Goal: Navigation & Orientation: Find specific page/section

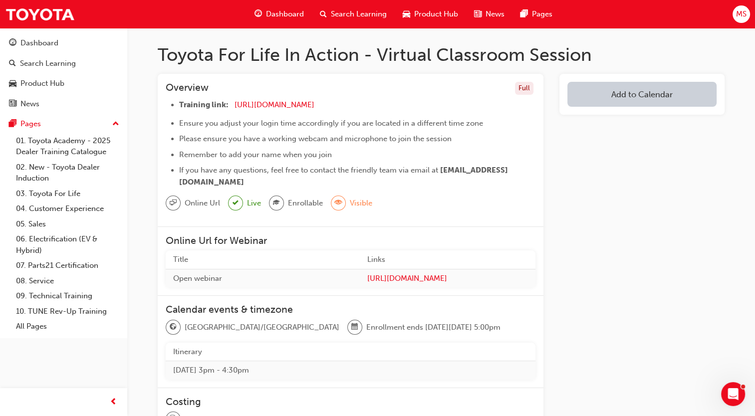
click at [286, 19] on span "Dashboard" at bounding box center [285, 13] width 38 height 11
